Goal: Task Accomplishment & Management: Use online tool/utility

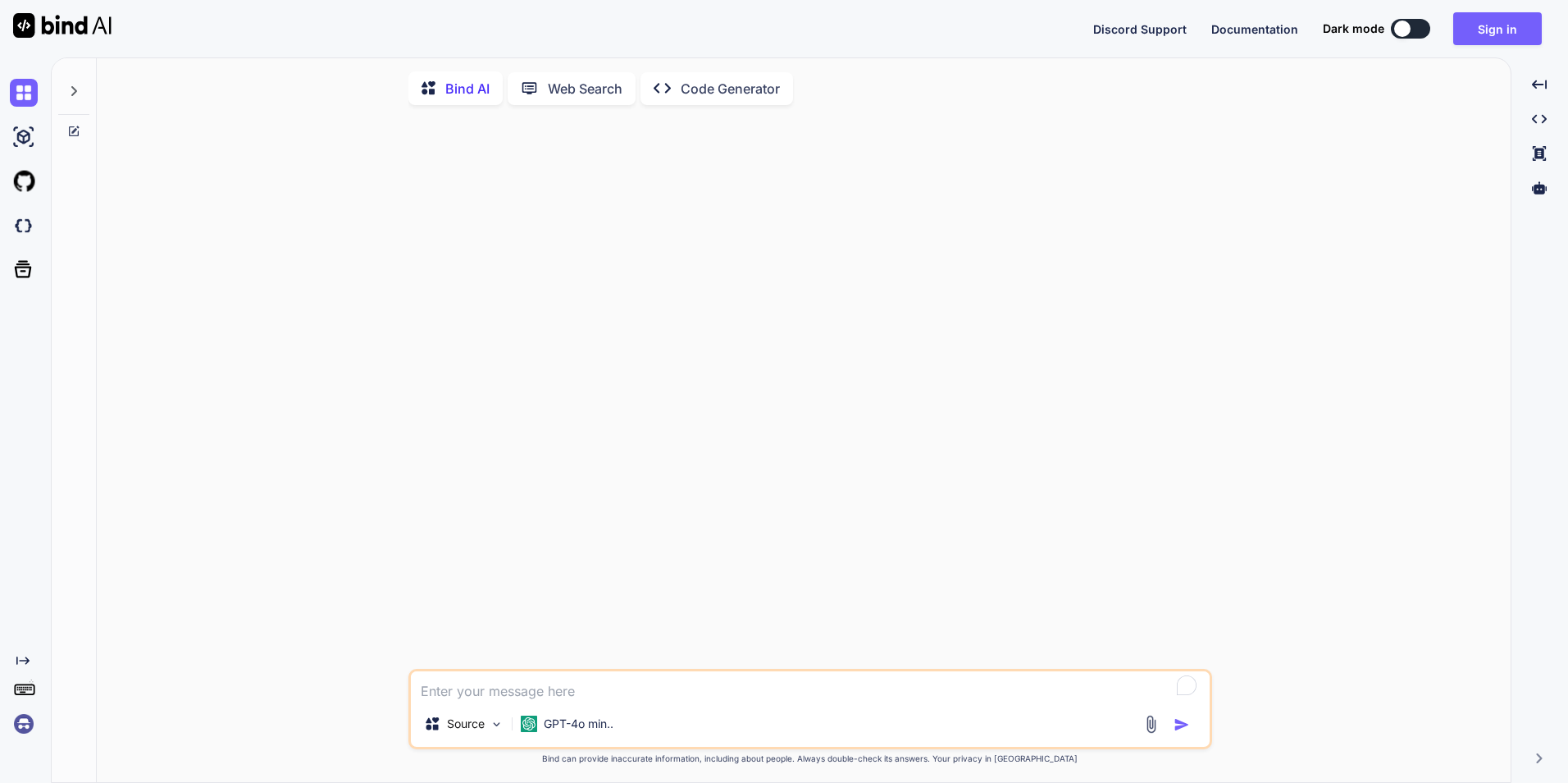
click at [627, 686] on textarea "To enrich screen reader interactions, please activate Accessibility in Grammarl…" at bounding box center [810, 686] width 799 height 29
click at [602, 722] on div "GPT-4o min.." at bounding box center [566, 723] width 105 height 33
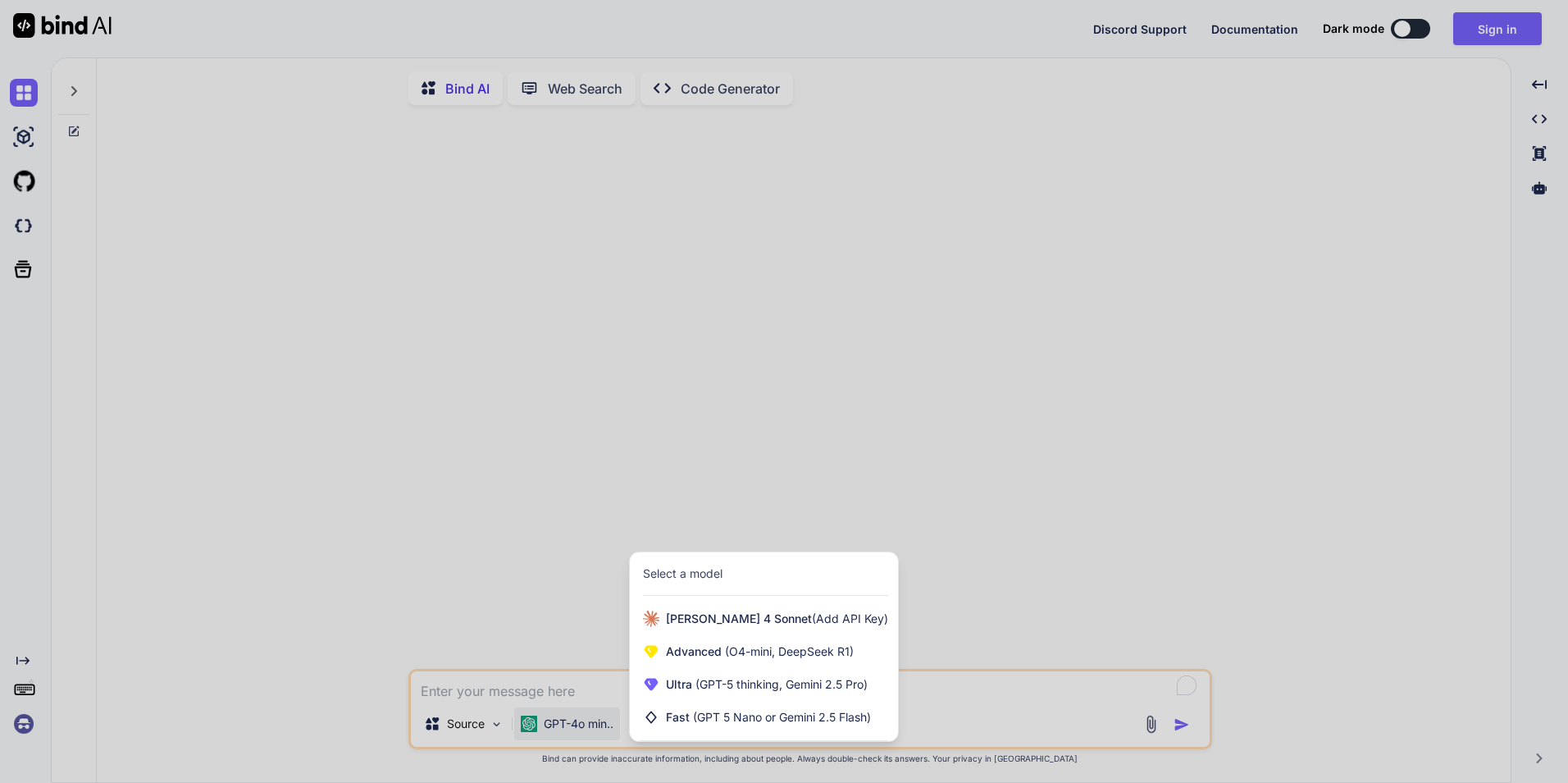
click at [573, 699] on div at bounding box center [784, 392] width 1568 height 783
type textarea "x"
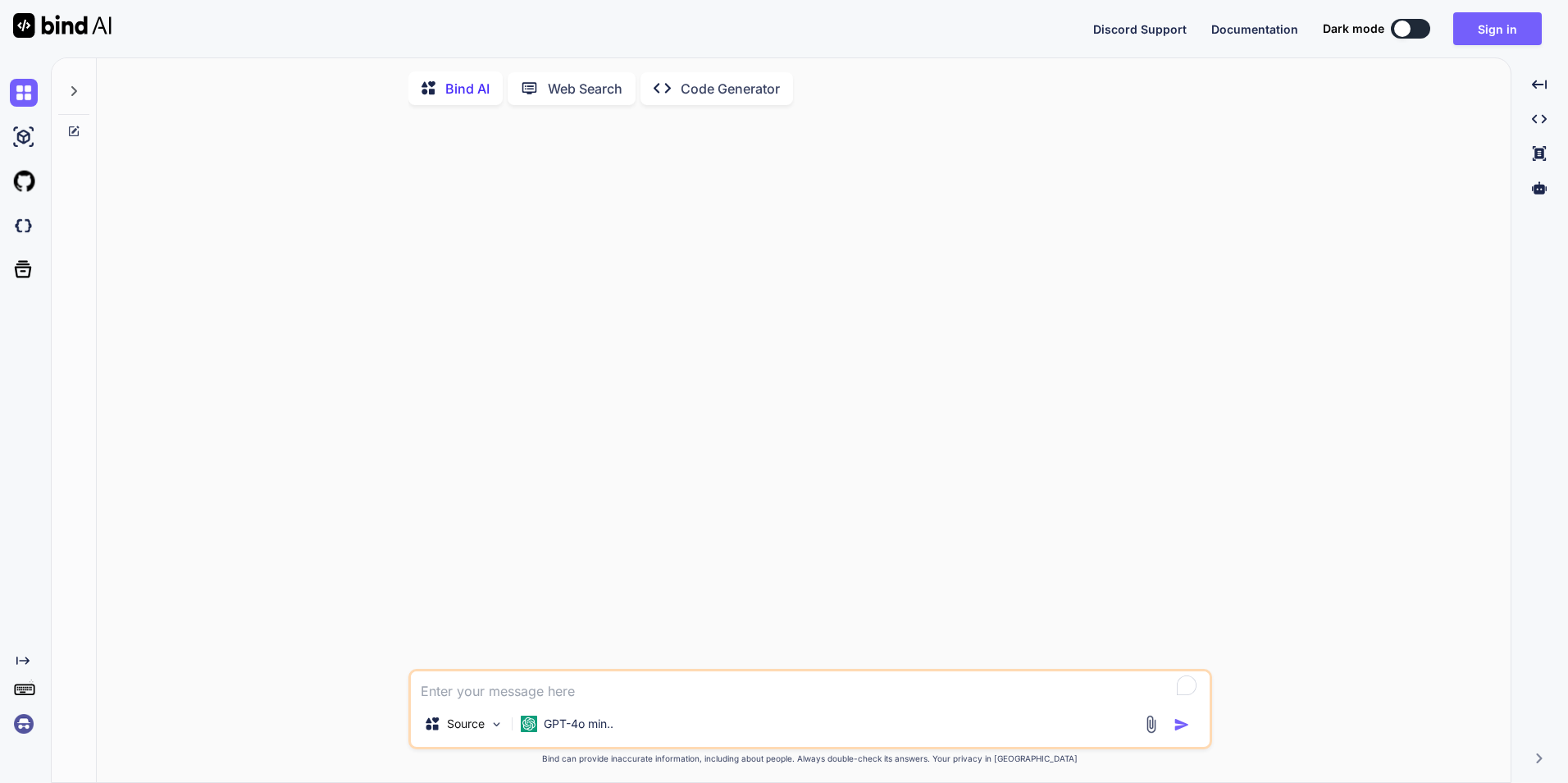
click at [619, 700] on textarea "To enrich screen reader interactions, please activate Accessibility in Grammarl…" at bounding box center [810, 686] width 799 height 29
click at [621, 700] on textarea "To enrich screen reader interactions, please activate Accessibility in Grammarl…" at bounding box center [810, 686] width 799 height 29
click at [1184, 725] on img "button" at bounding box center [1181, 724] width 16 height 17
click at [928, 697] on textarea "To enrich screen reader interactions, please activate Accessibility in Grammarl…" at bounding box center [810, 686] width 799 height 29
click at [487, 695] on textarea "To enrich screen reader interactions, please activate Accessibility in Grammarl…" at bounding box center [810, 686] width 799 height 29
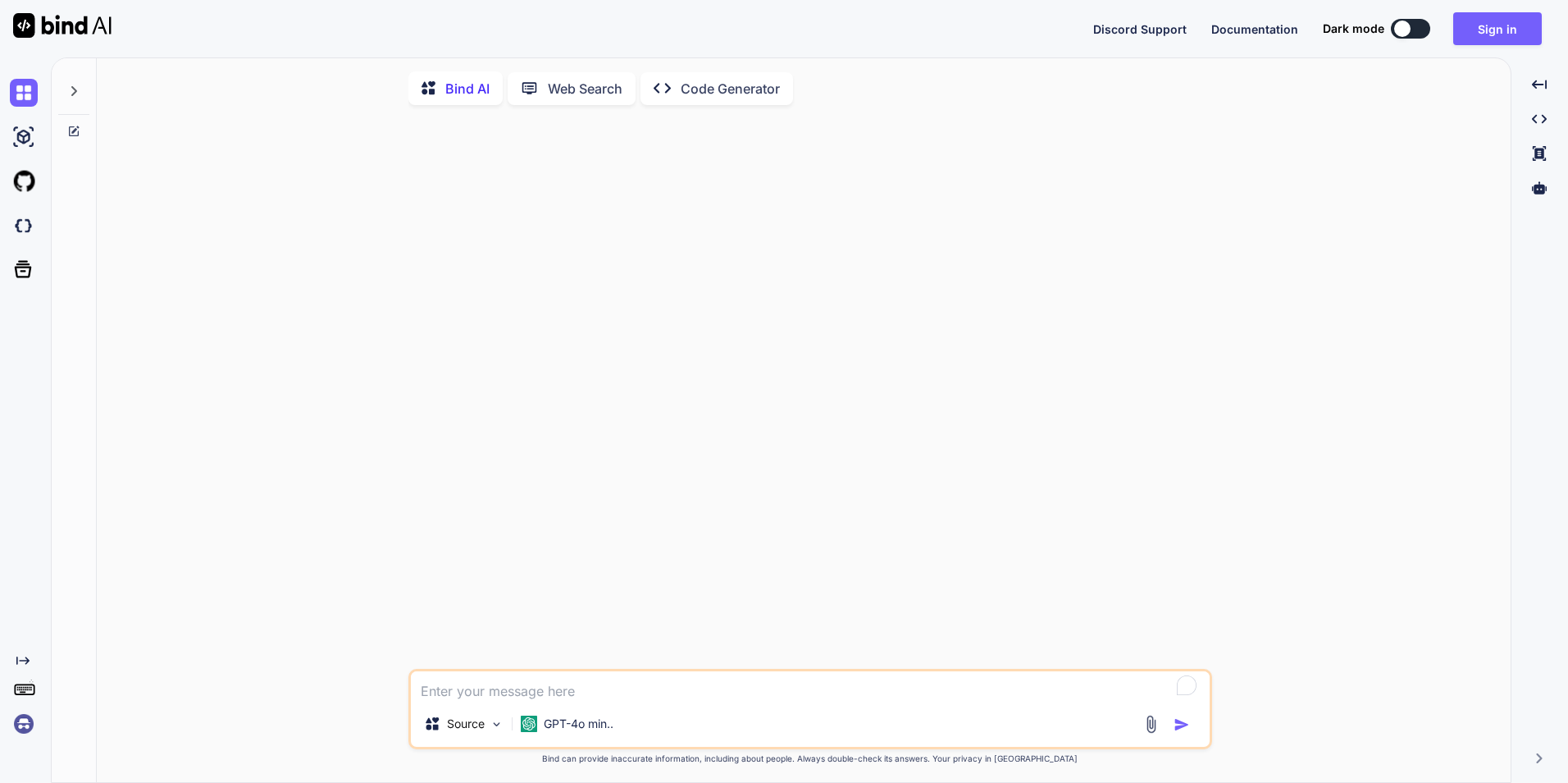
type textarea "x"
click at [605, 736] on div "GPT-4o min.." at bounding box center [566, 723] width 105 height 33
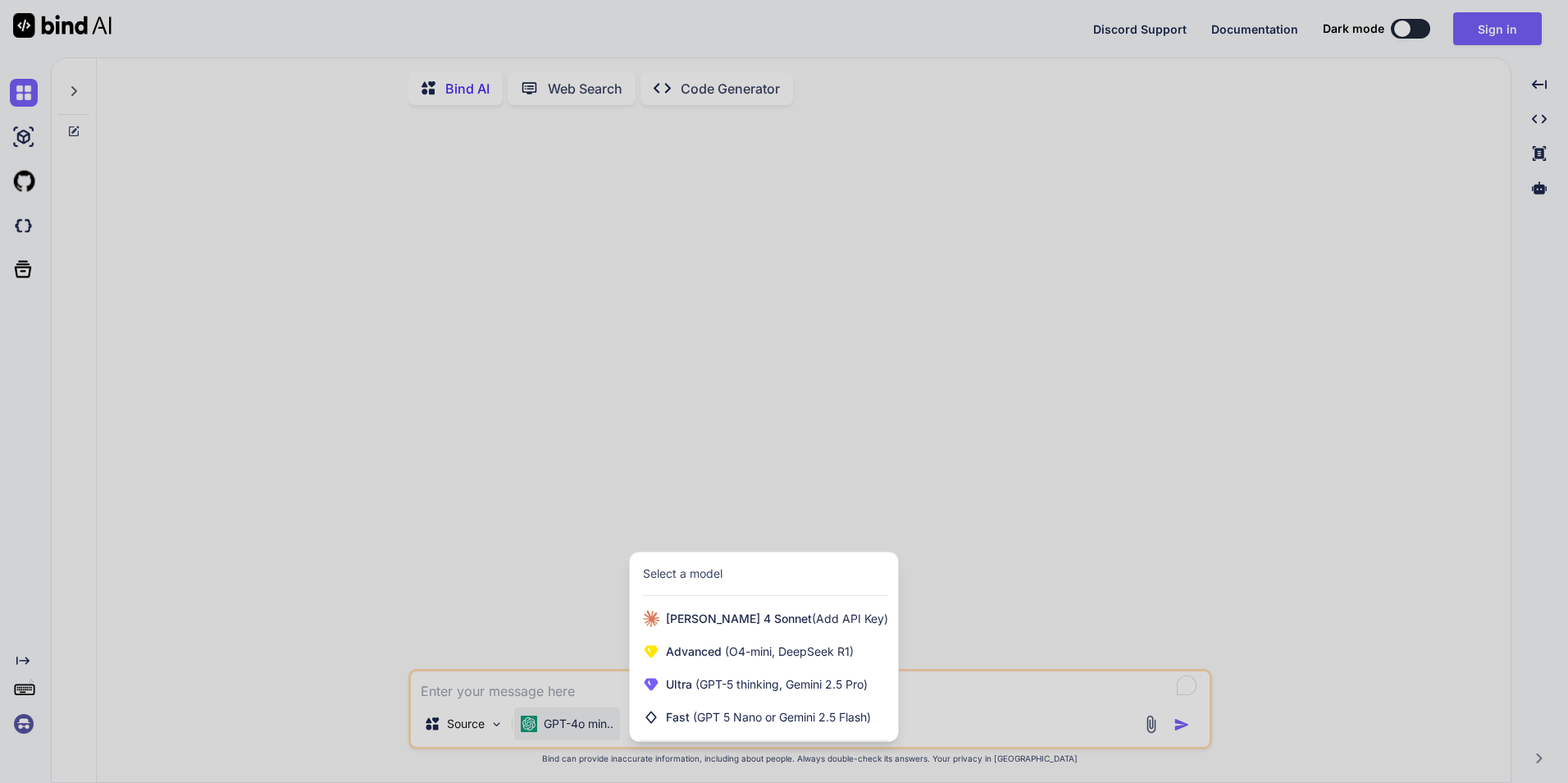
click at [444, 546] on div at bounding box center [784, 392] width 1568 height 783
type textarea "x"
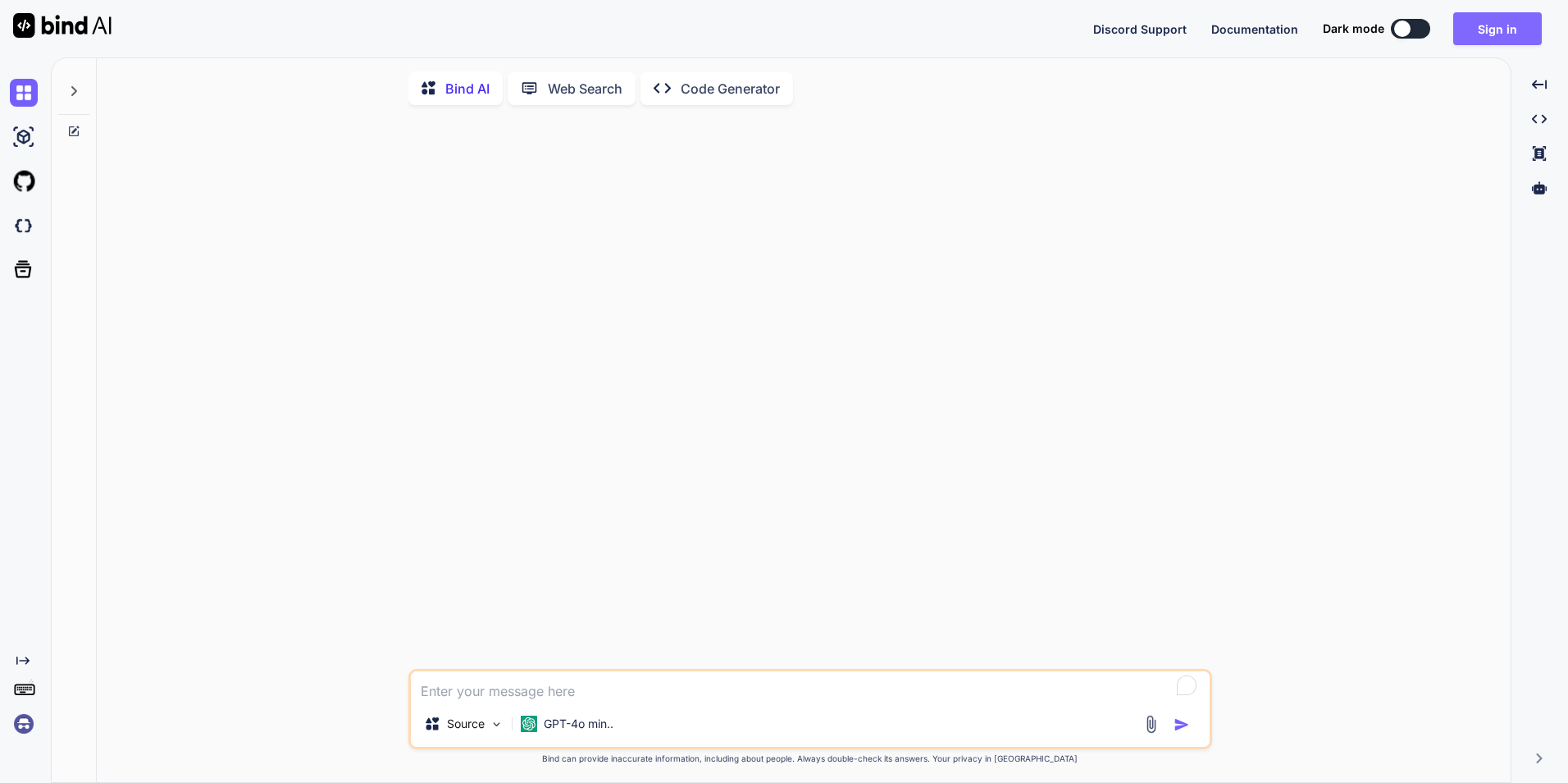
click at [1486, 29] on button "Sign in" at bounding box center [1497, 28] width 89 height 33
type textarea "x"
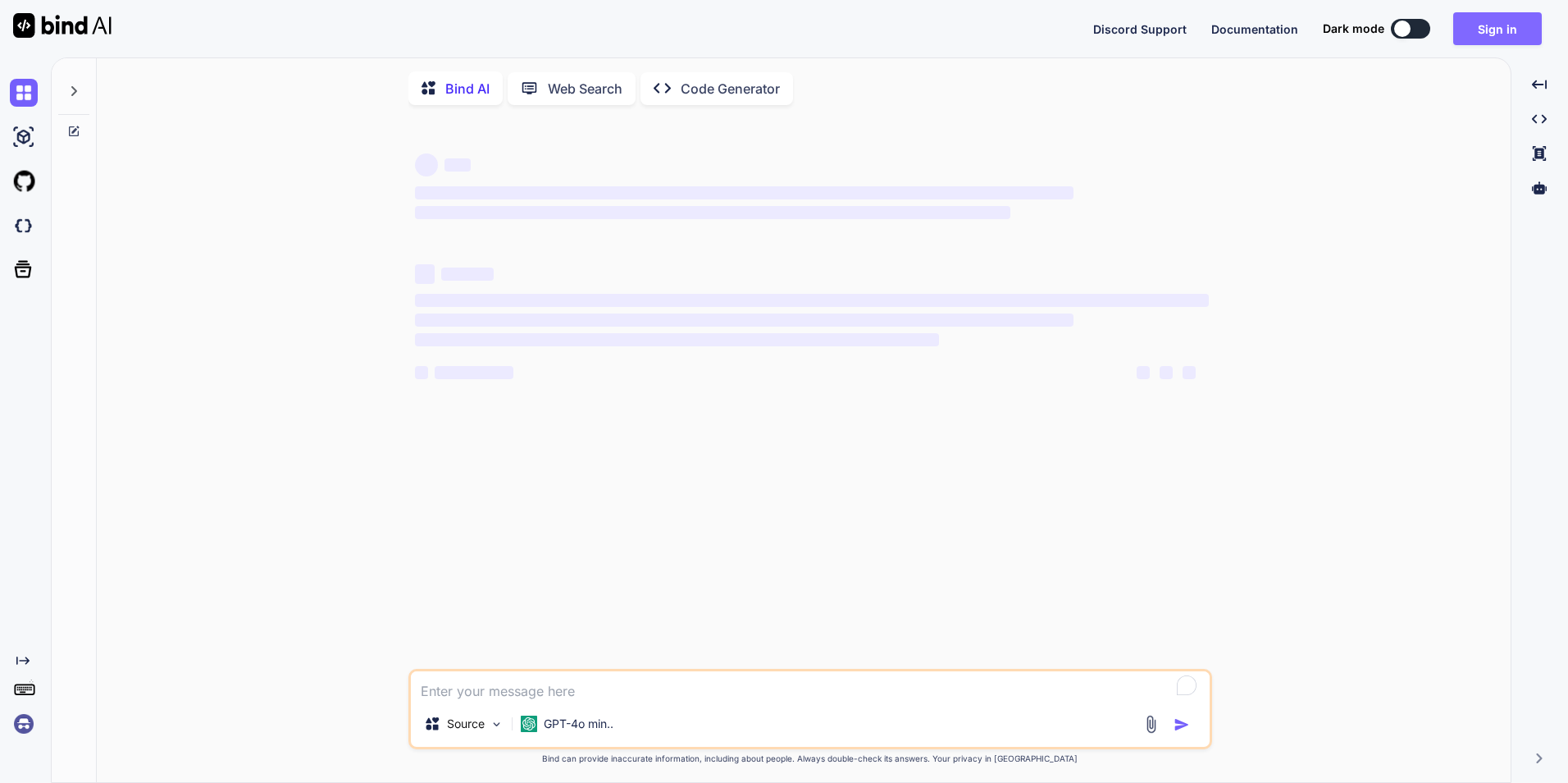
click at [1475, 28] on button "Sign in" at bounding box center [1497, 28] width 89 height 33
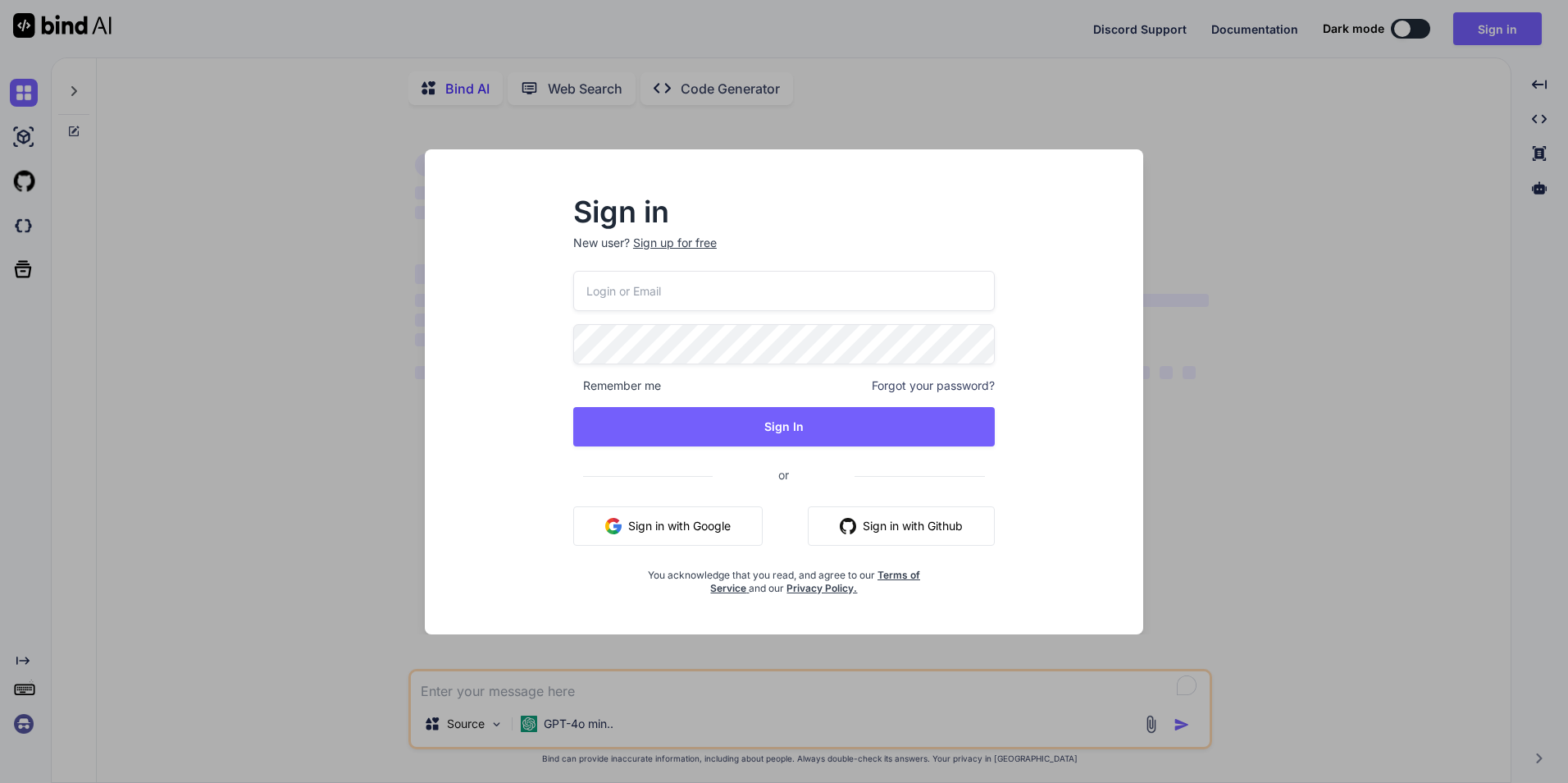
type textarea "x"
click at [795, 292] on input "email" at bounding box center [784, 291] width 422 height 40
type input "bank091048817622@gmail.com"
click at [978, 347] on span at bounding box center [984, 340] width 19 height 33
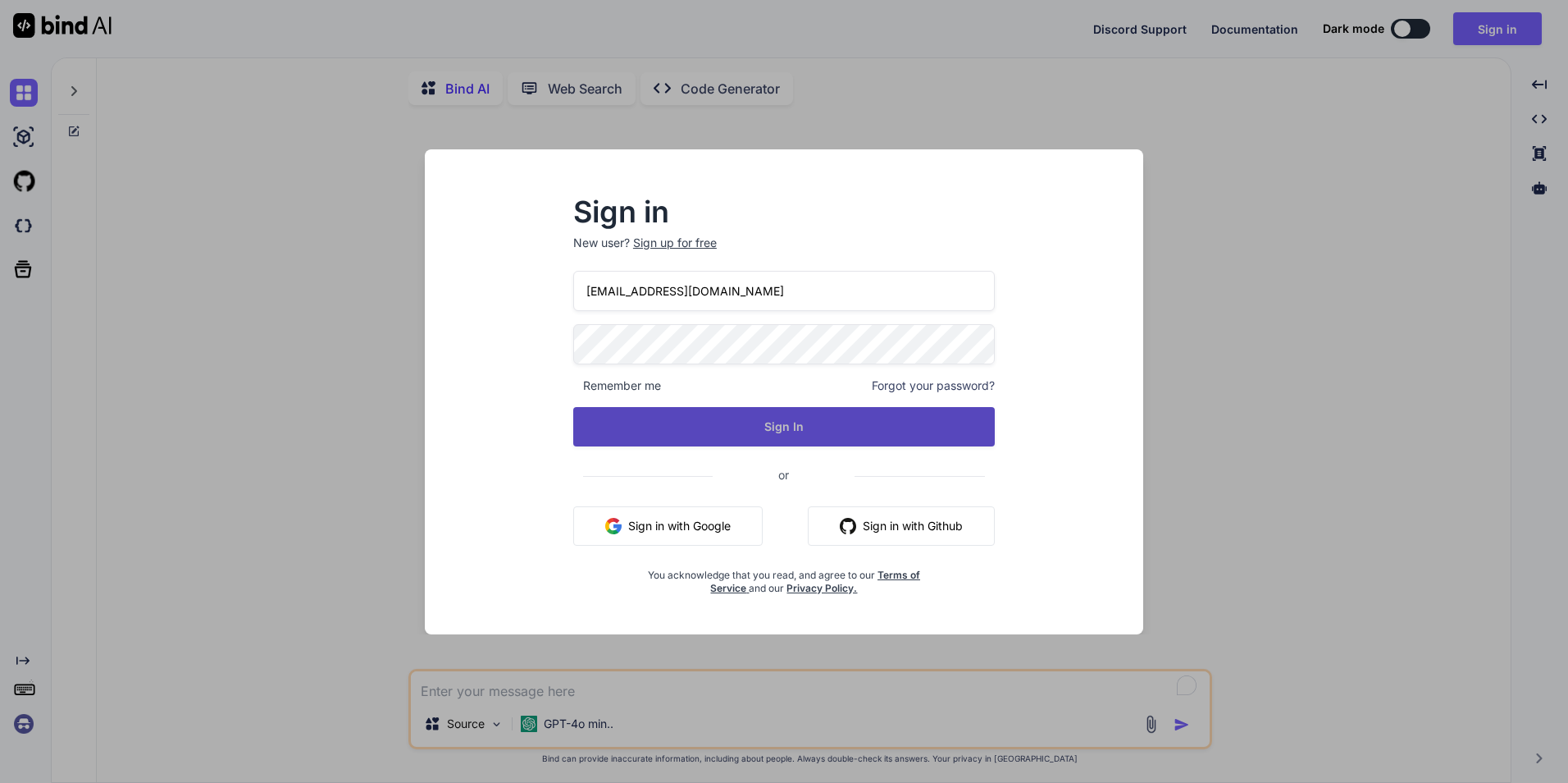
click at [804, 425] on button "Sign In" at bounding box center [784, 426] width 422 height 39
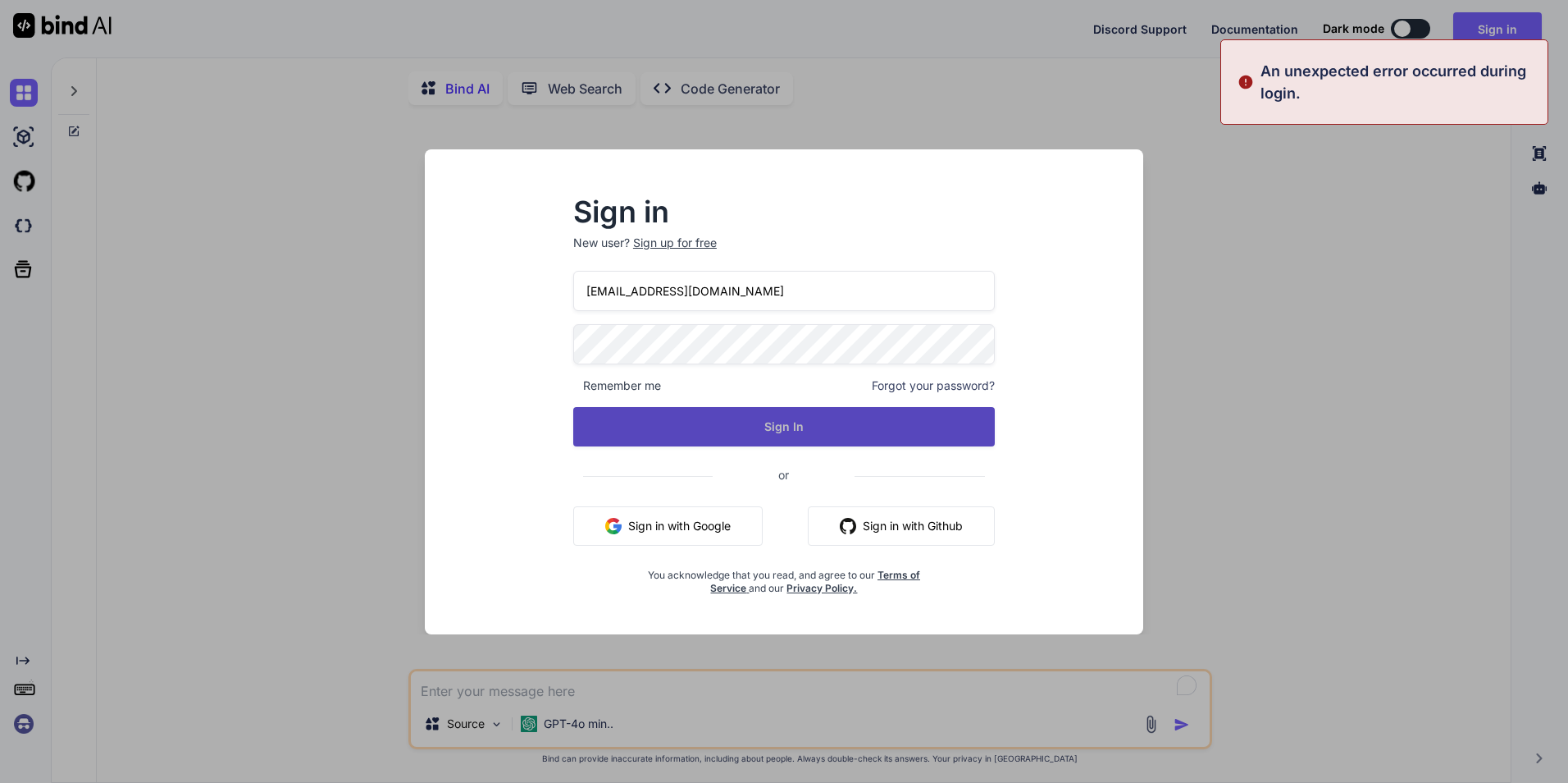
click at [804, 425] on button "Sign In" at bounding box center [784, 426] width 422 height 39
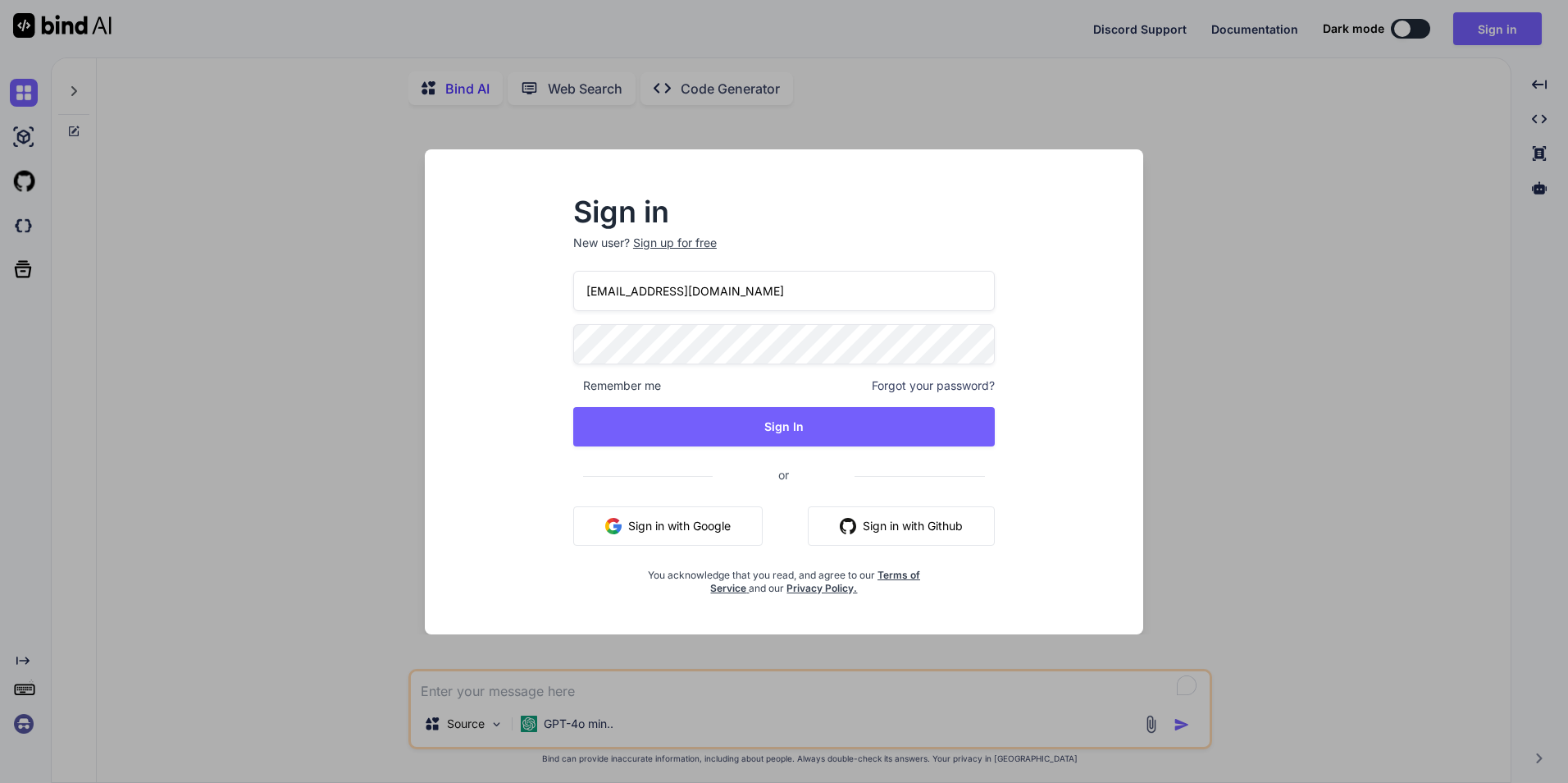
click at [1394, 529] on div "Sign in New user? Sign up for free [EMAIL_ADDRESS][DOMAIN_NAME] Remember me For…" at bounding box center [784, 392] width 1568 height 783
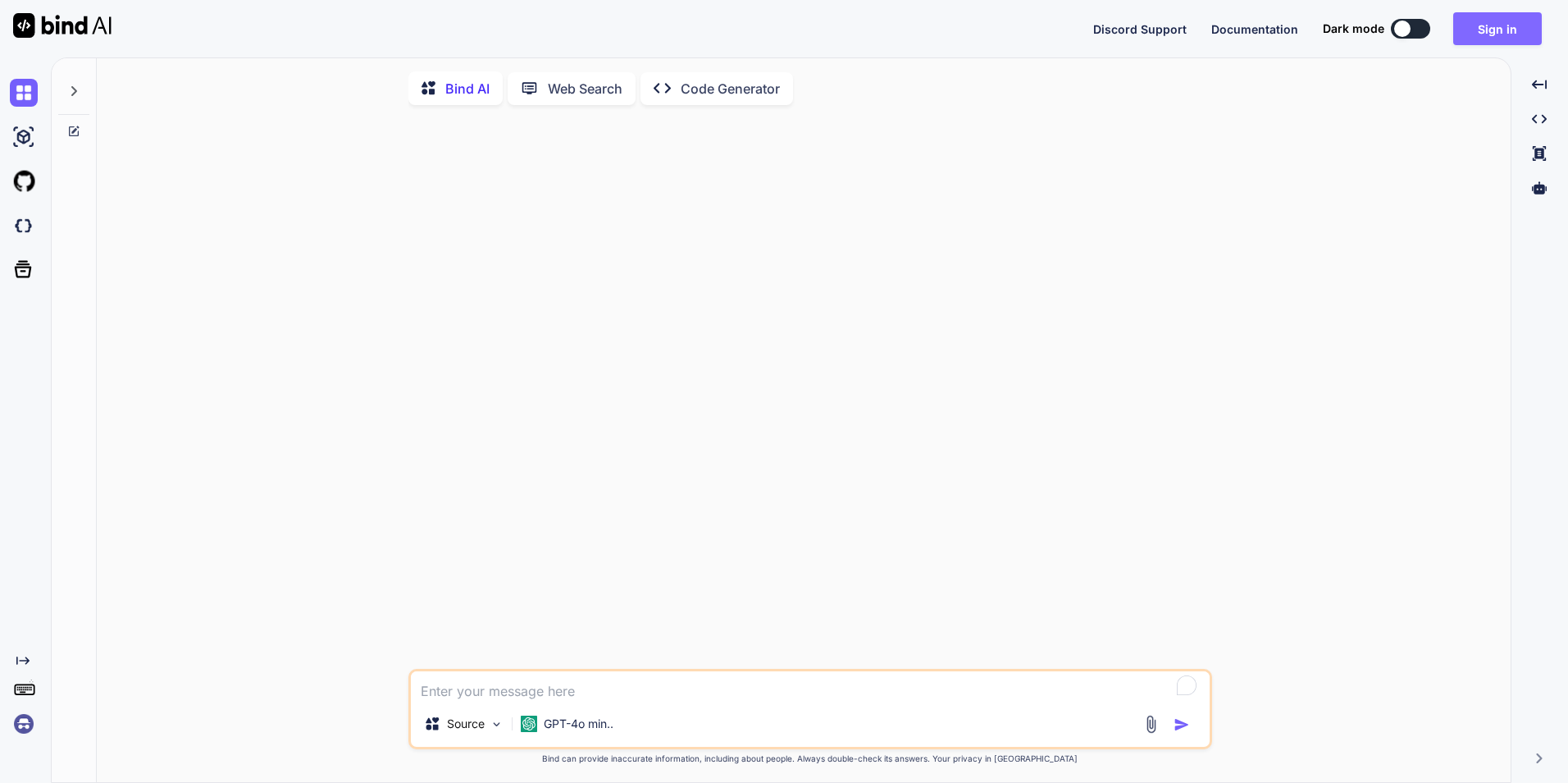
click at [1500, 29] on button "Sign in" at bounding box center [1497, 28] width 89 height 33
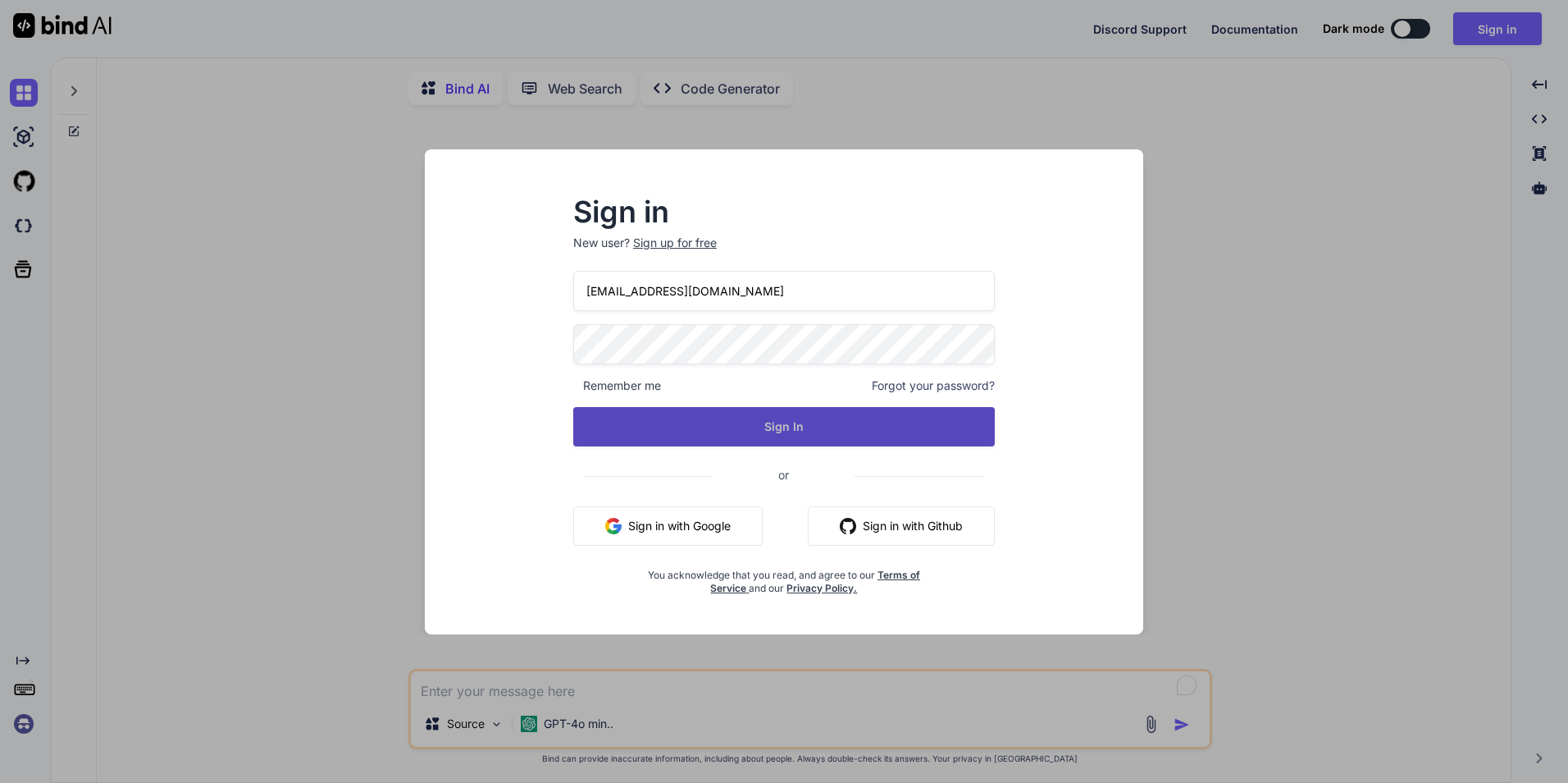
click at [778, 413] on button "Sign In" at bounding box center [784, 426] width 422 height 39
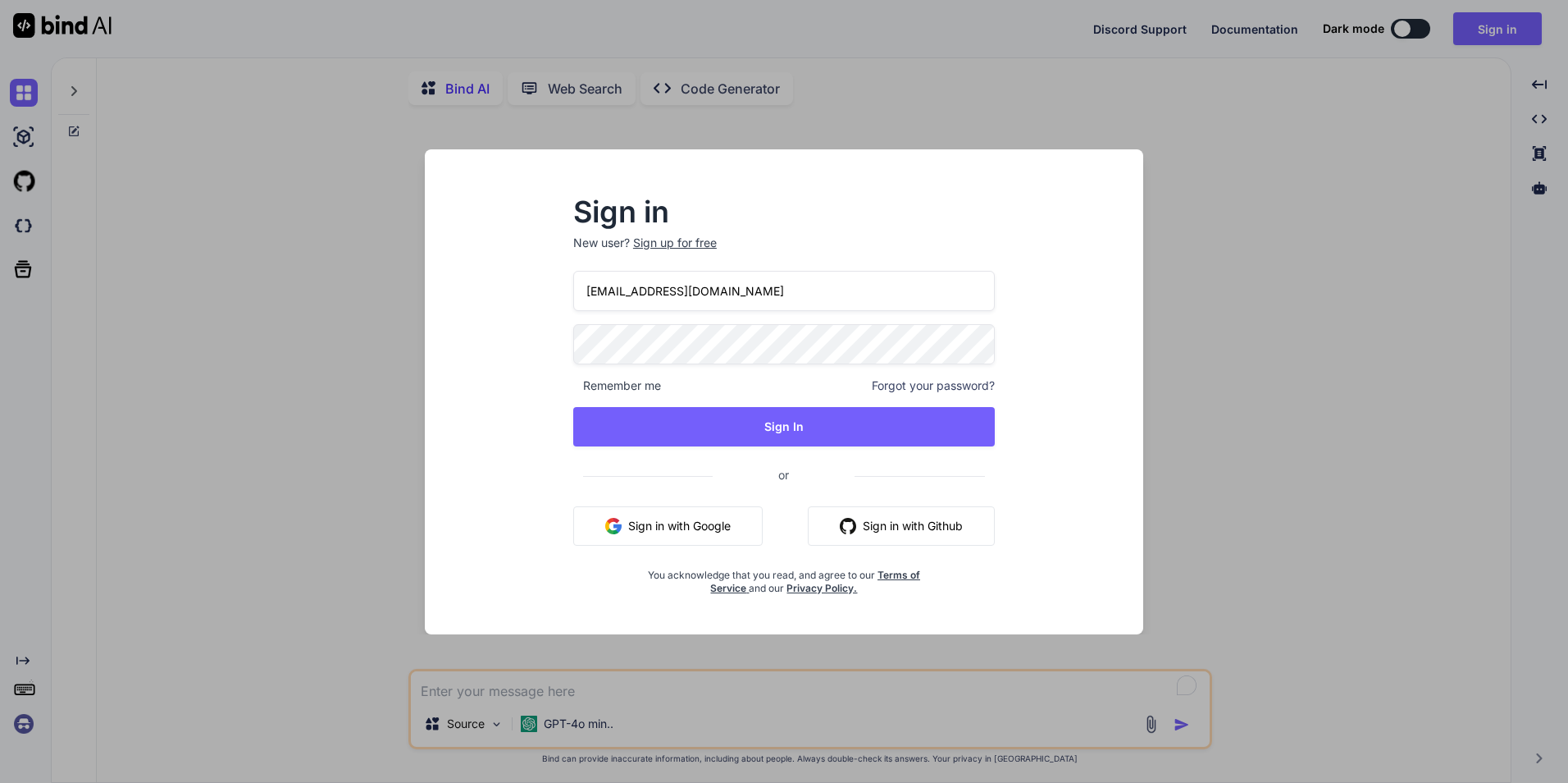
drag, startPoint x: 708, startPoint y: 517, endPoint x: 740, endPoint y: 523, distance: 32.6
click at [710, 518] on button "Sign in with Google" at bounding box center [667, 525] width 190 height 39
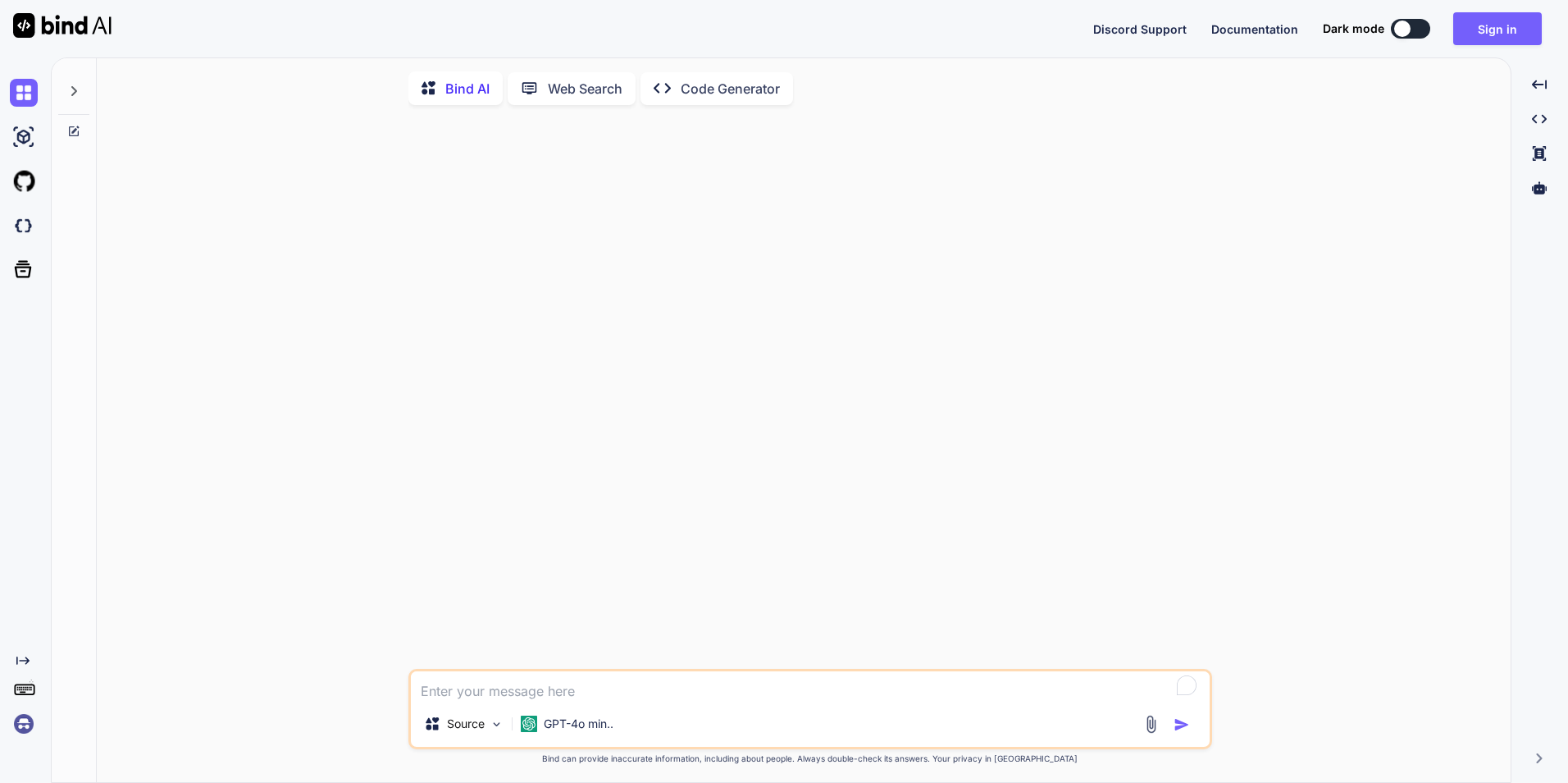
click at [799, 675] on textarea "To enrich screen reader interactions, please activate Accessibility in Grammarl…" at bounding box center [810, 686] width 799 height 29
click at [646, 698] on textarea "To enrich screen reader interactions, please activate Accessibility in Grammarl…" at bounding box center [810, 686] width 799 height 29
click at [500, 729] on img at bounding box center [496, 723] width 14 height 14
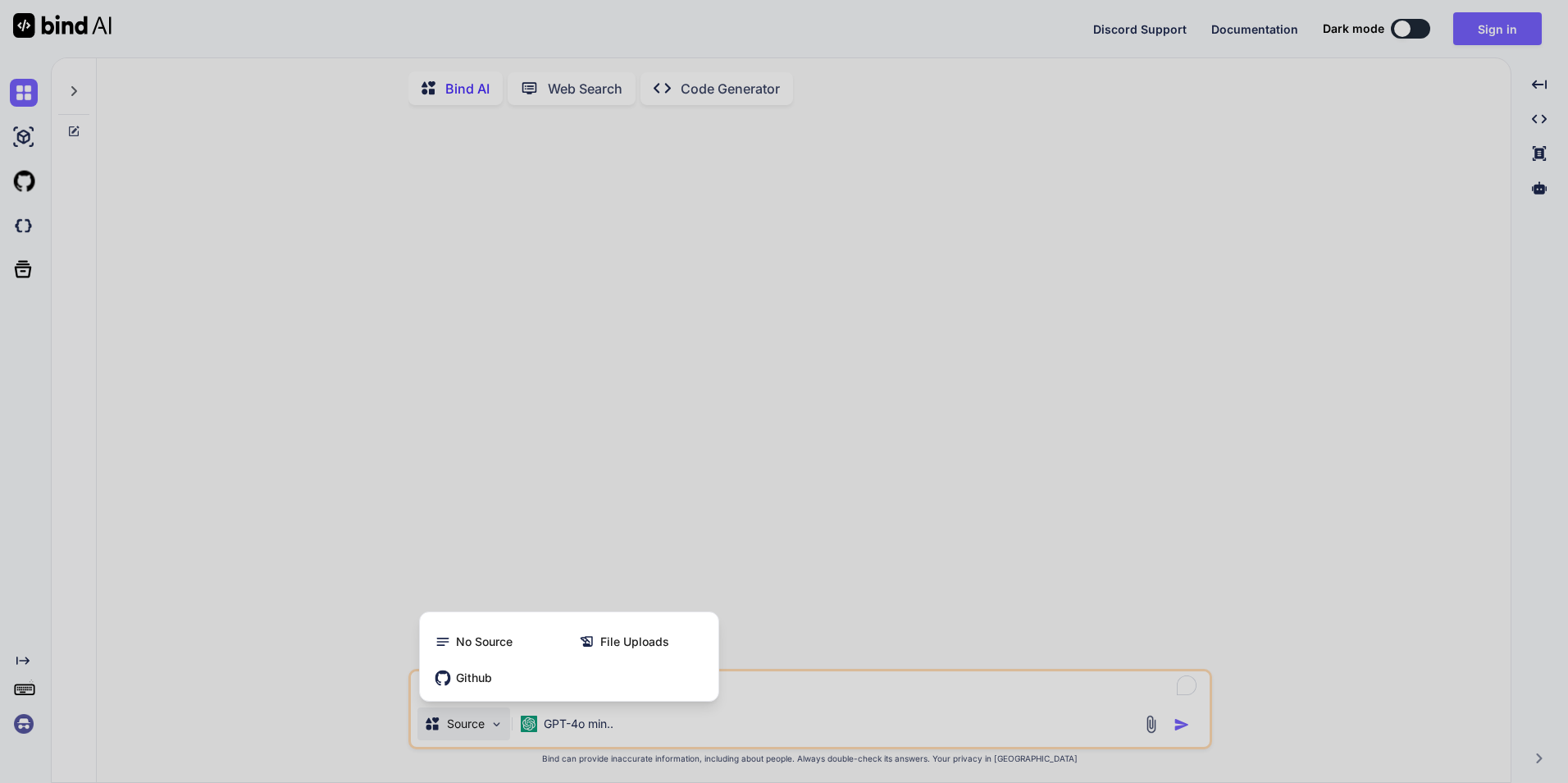
click at [900, 517] on div at bounding box center [784, 392] width 1568 height 783
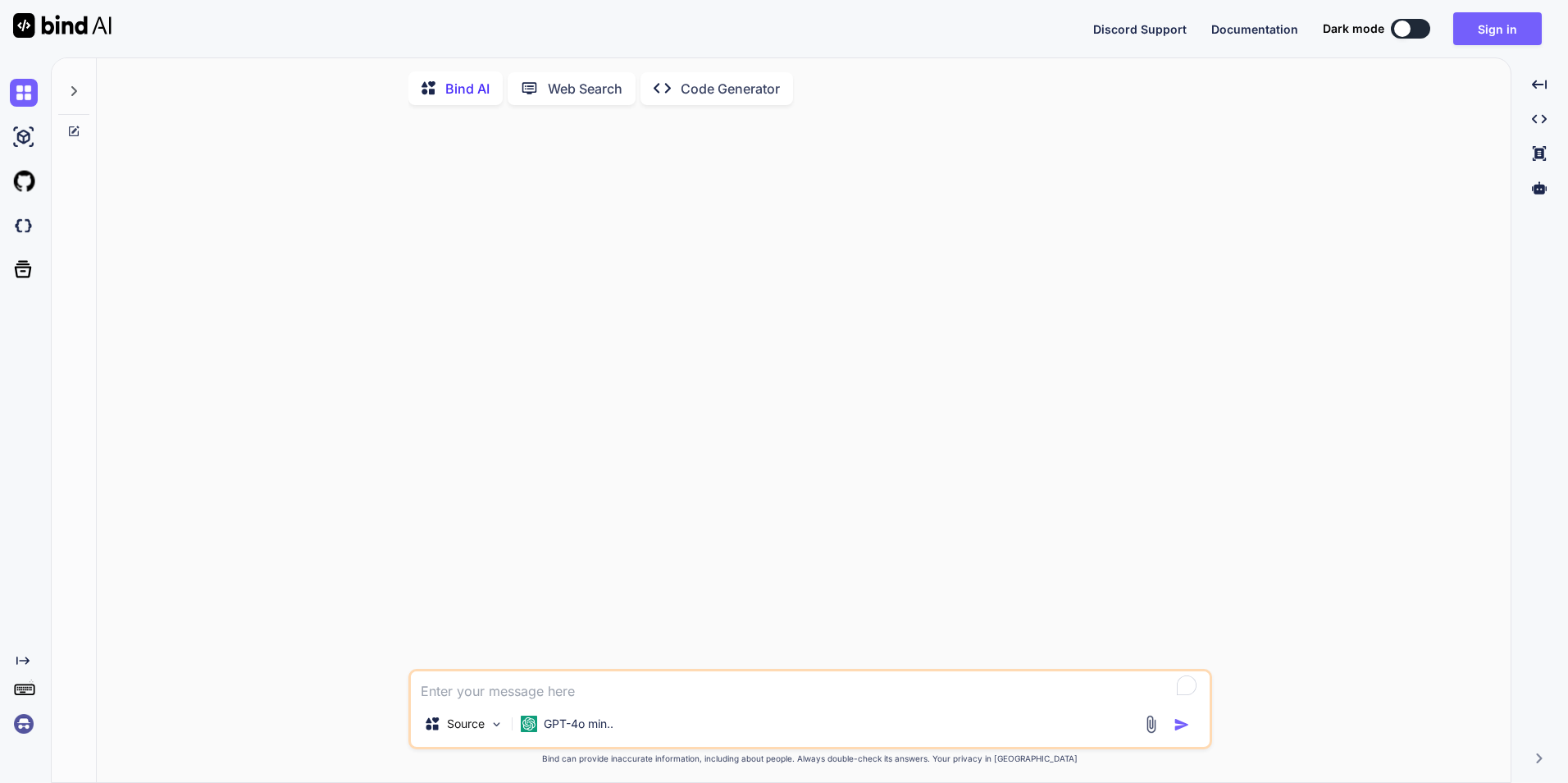
click at [777, 689] on textarea "To enrich screen reader interactions, please activate Accessibility in Grammarl…" at bounding box center [810, 686] width 799 height 29
click at [71, 100] on div at bounding box center [74, 87] width 31 height 57
type textarea "x"
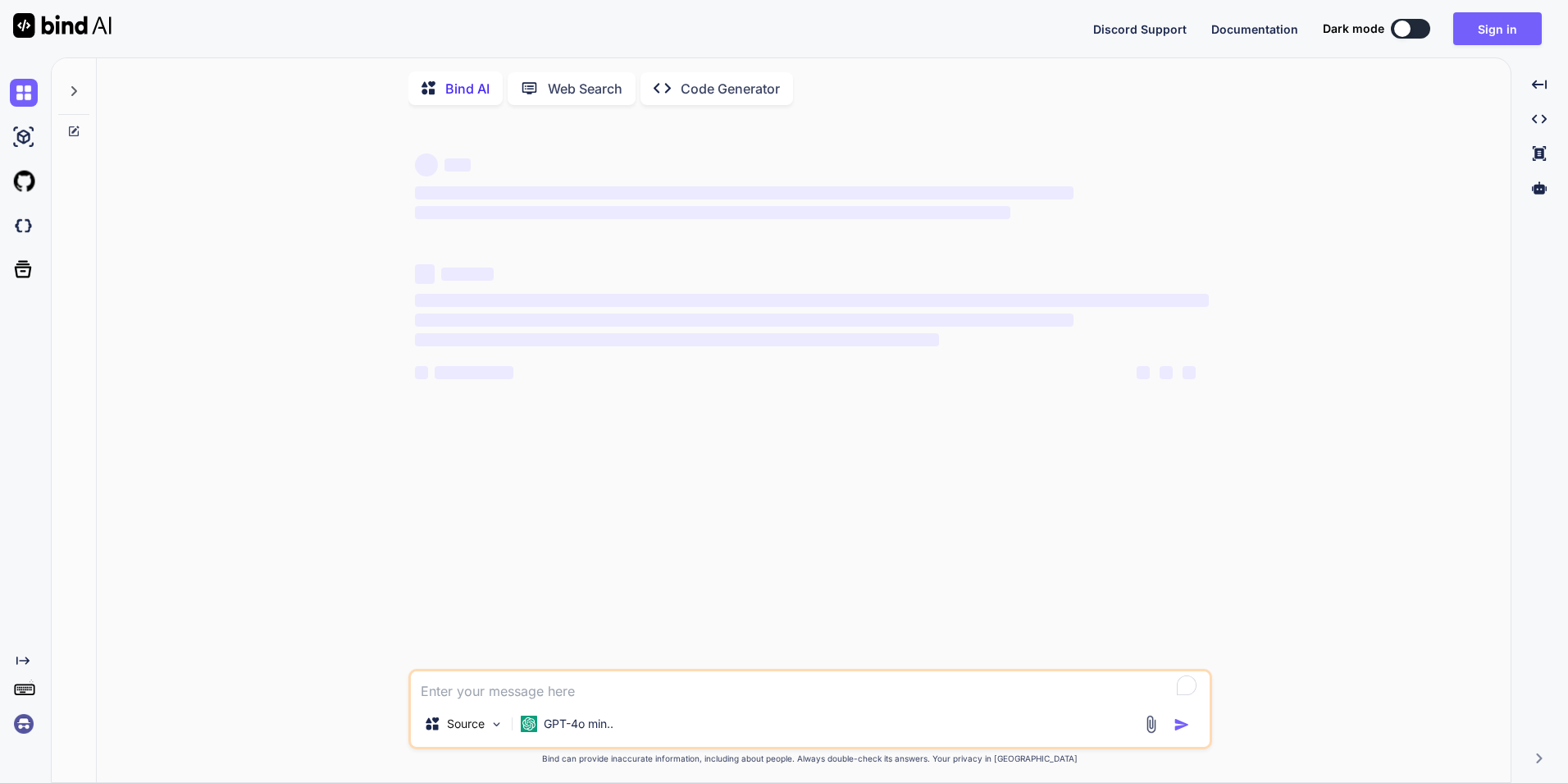
type textarea "x"
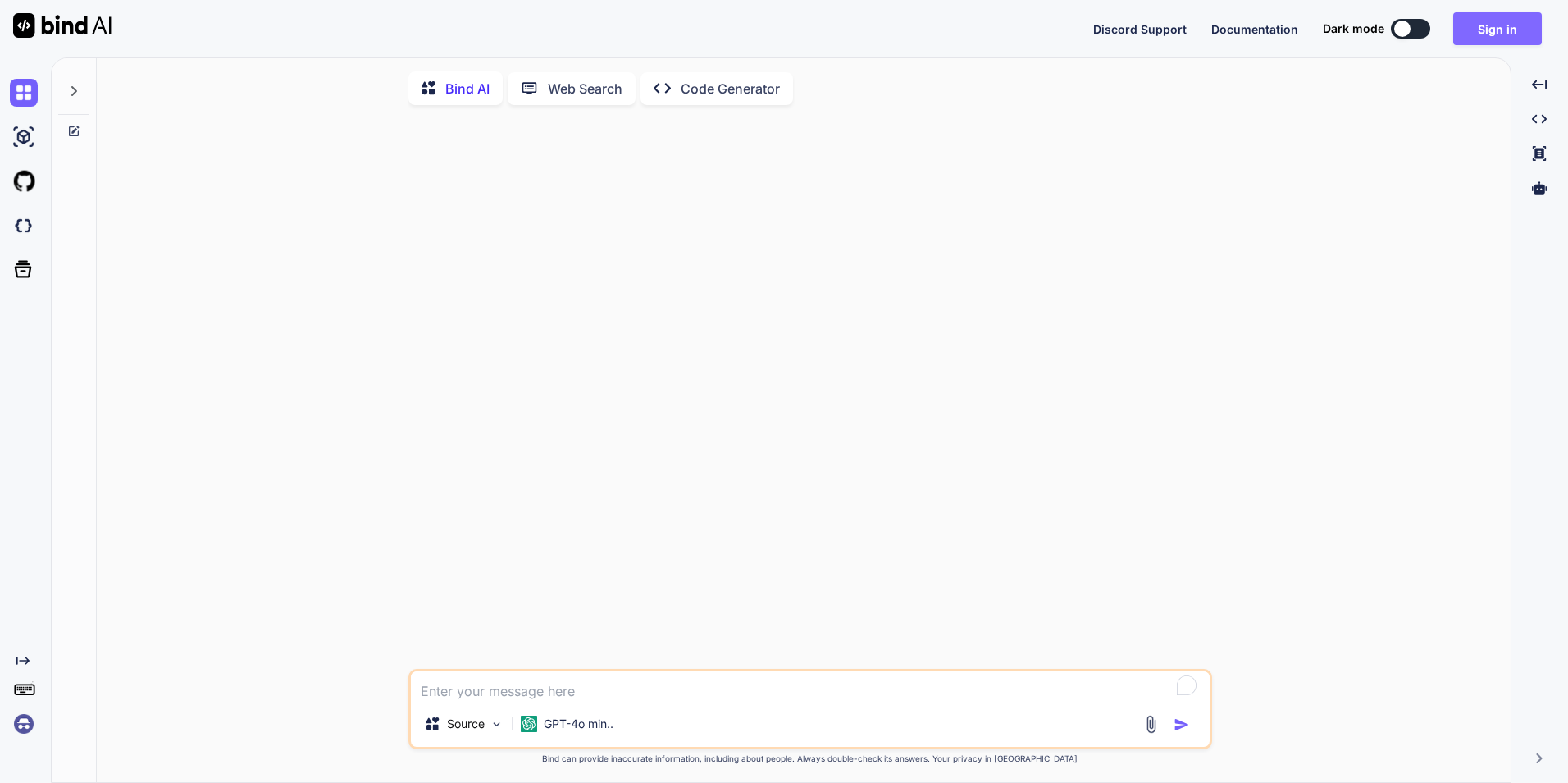
click at [1518, 35] on button "Sign in" at bounding box center [1497, 28] width 89 height 33
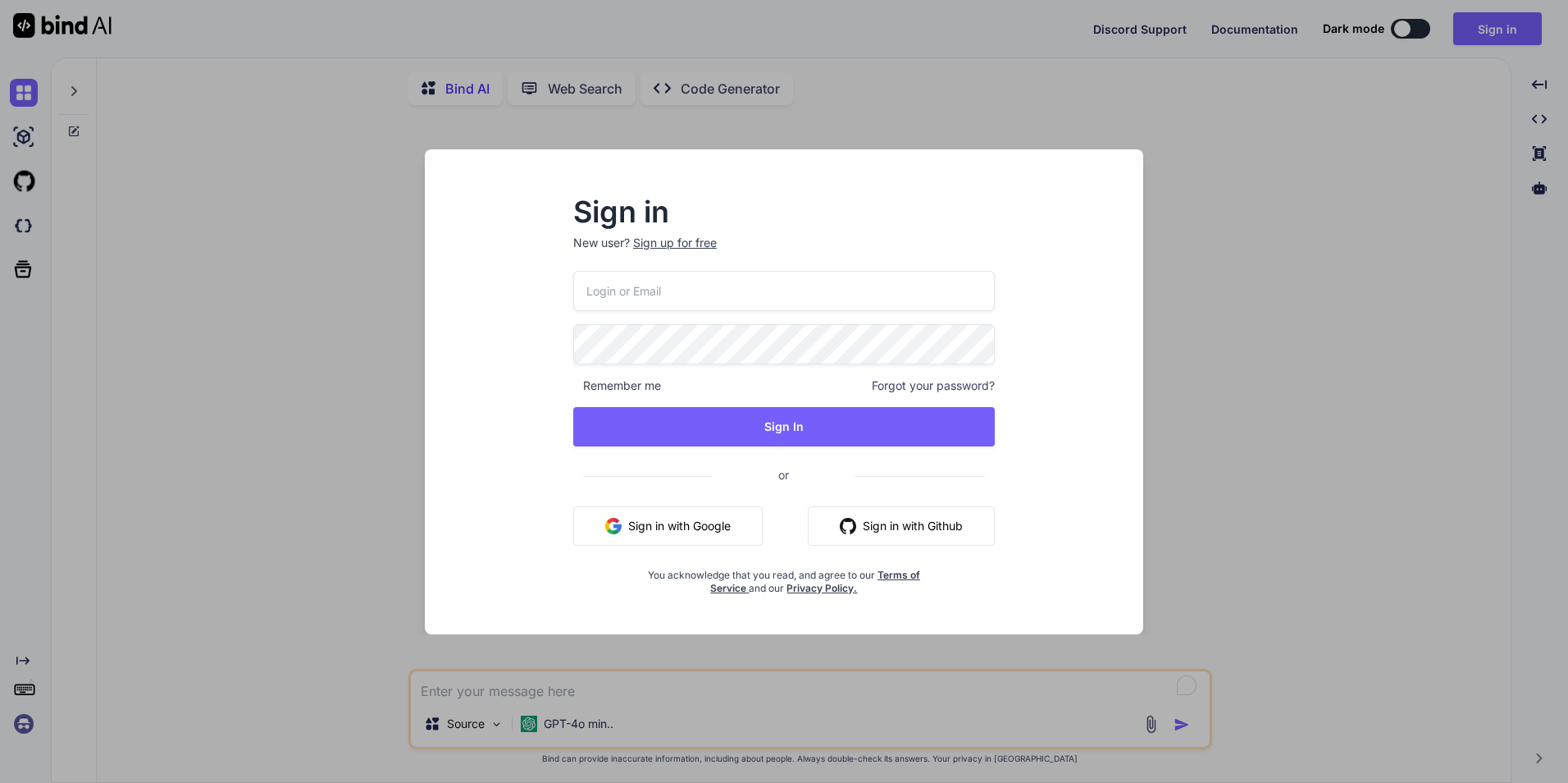
type input "[EMAIL_ADDRESS][DOMAIN_NAME]"
click at [422, 345] on div "Sign in New user? Sign up for free [EMAIL_ADDRESS][DOMAIN_NAME] Remember me For…" at bounding box center [784, 392] width 784 height 485
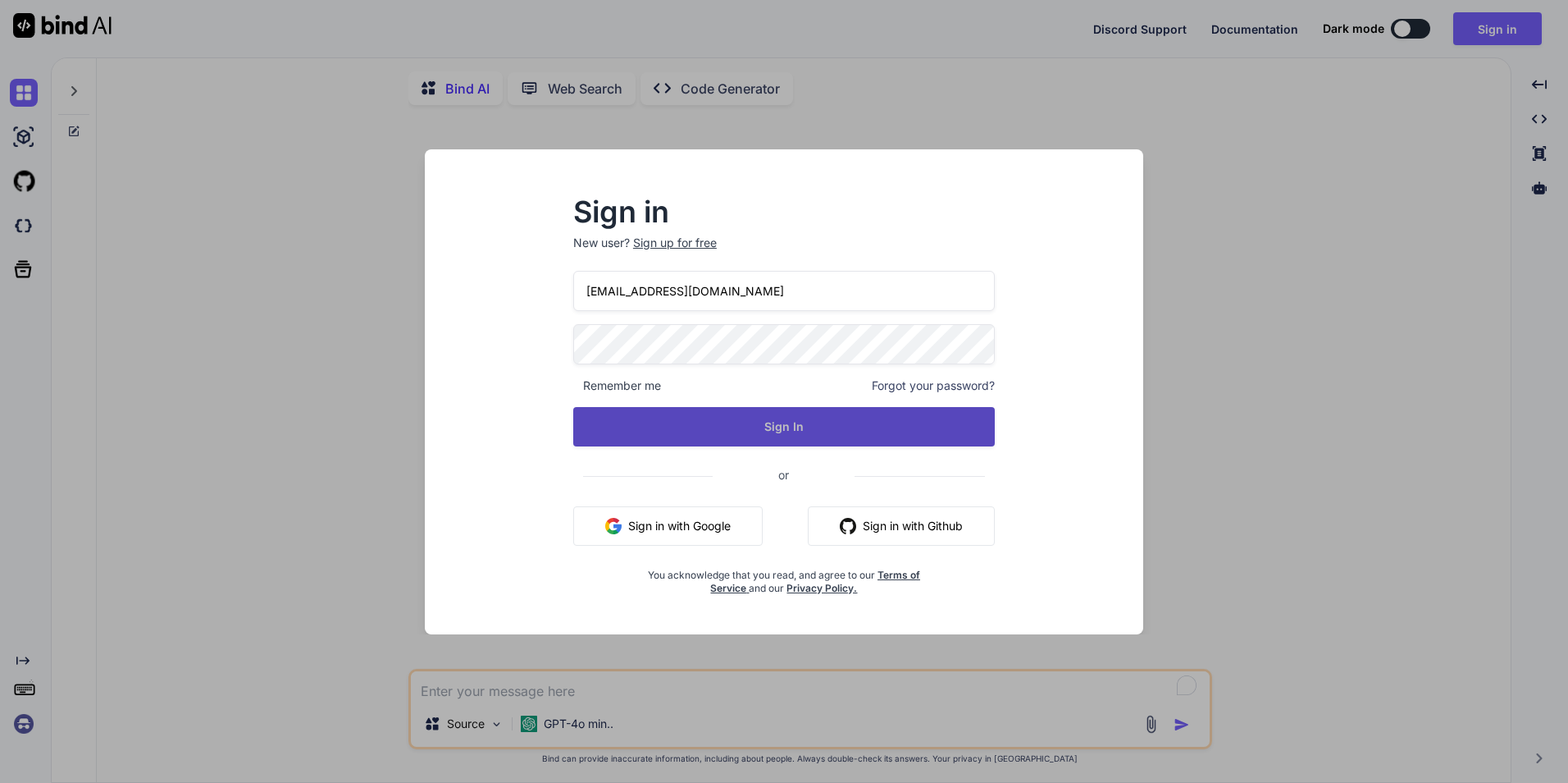
click at [963, 435] on button "Sign In" at bounding box center [784, 426] width 422 height 39
click at [850, 414] on button "Sign In" at bounding box center [784, 426] width 422 height 39
